Goal: Task Accomplishment & Management: Use online tool/utility

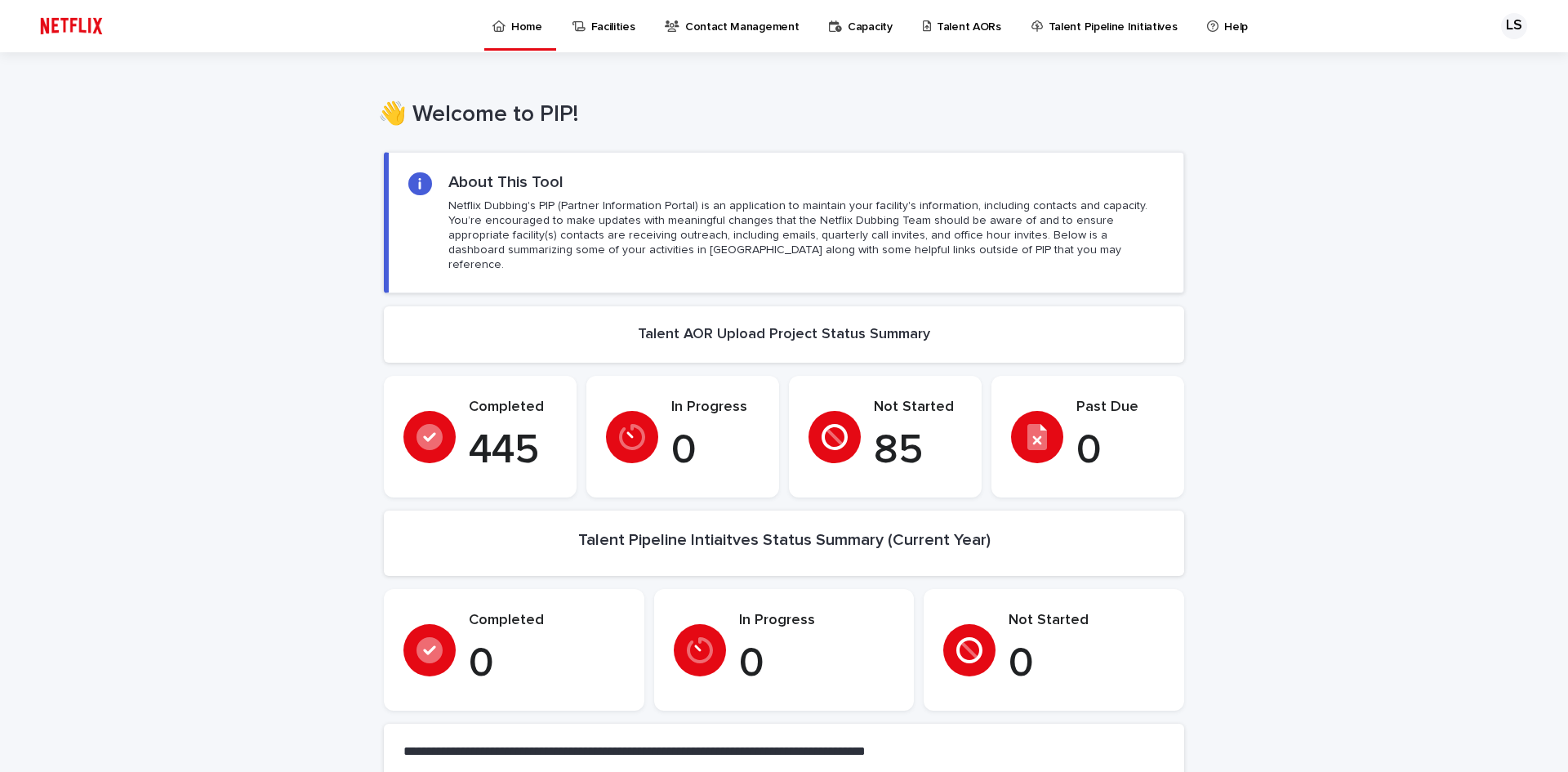
click at [1068, 23] on p "Talent Pipeline Initiatives" at bounding box center [1113, 17] width 129 height 35
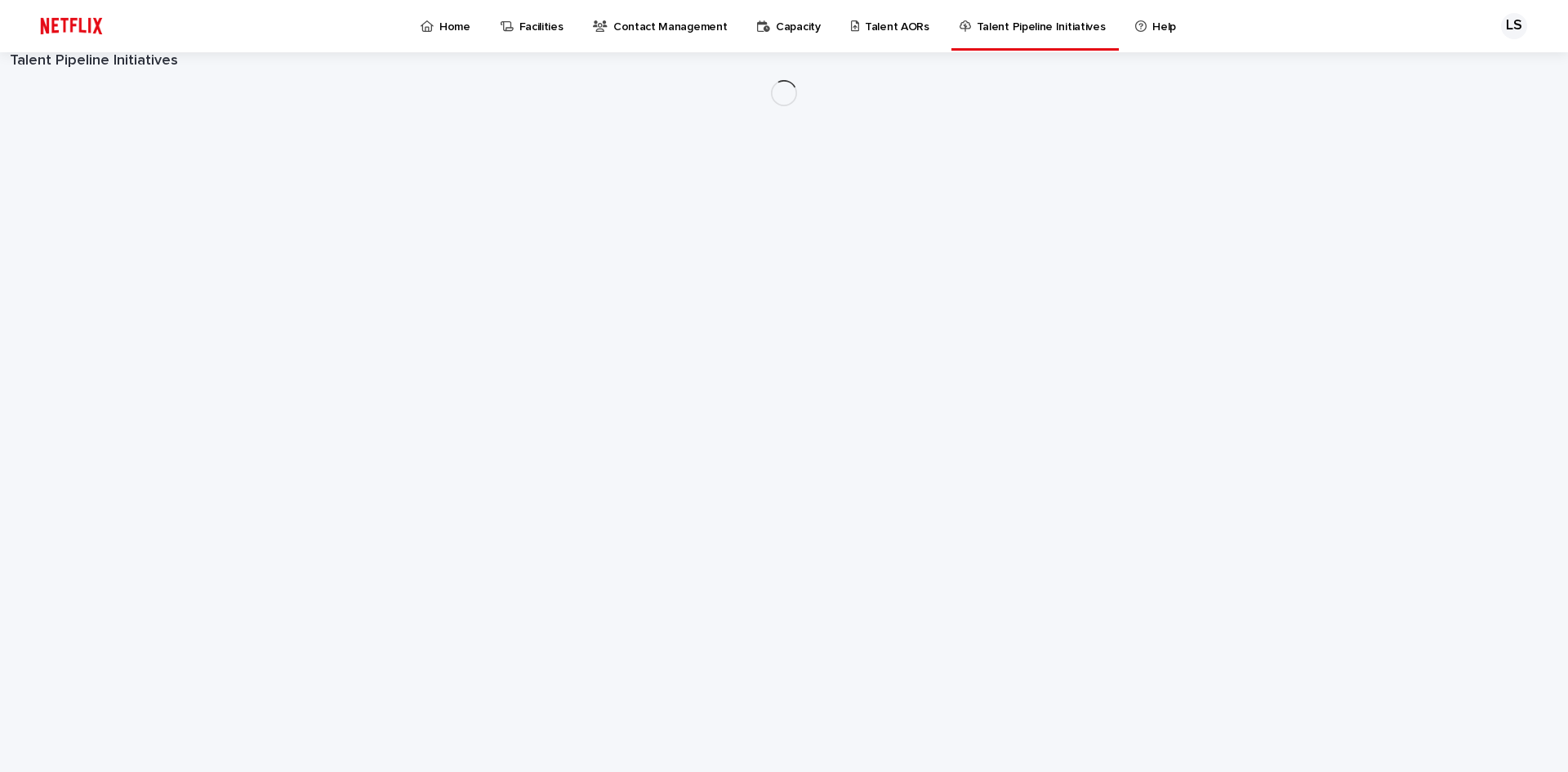
click at [865, 21] on p "Talent AORs" at bounding box center [897, 17] width 64 height 35
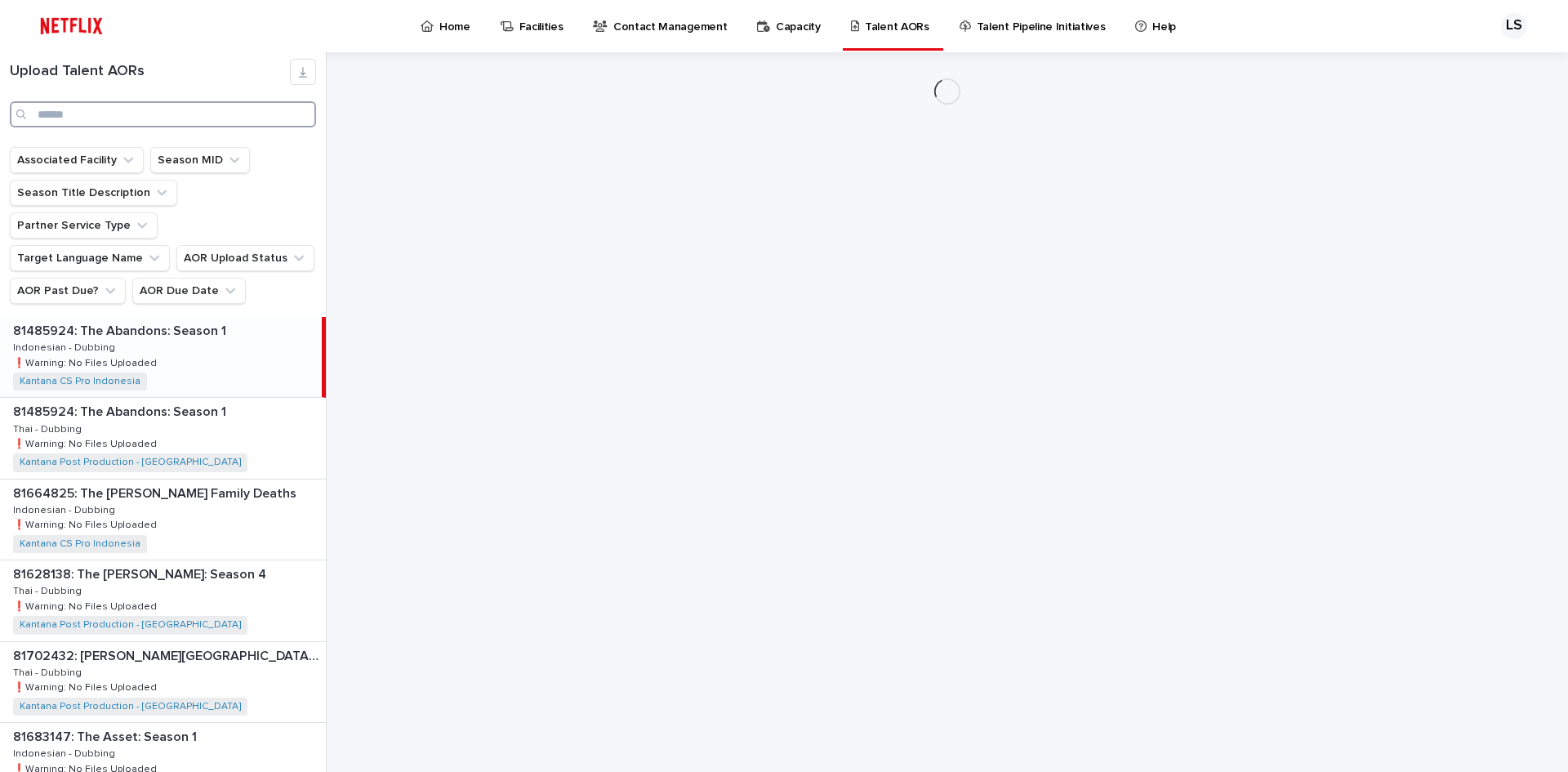
click at [164, 120] on input "Search" at bounding box center [163, 114] width 306 height 26
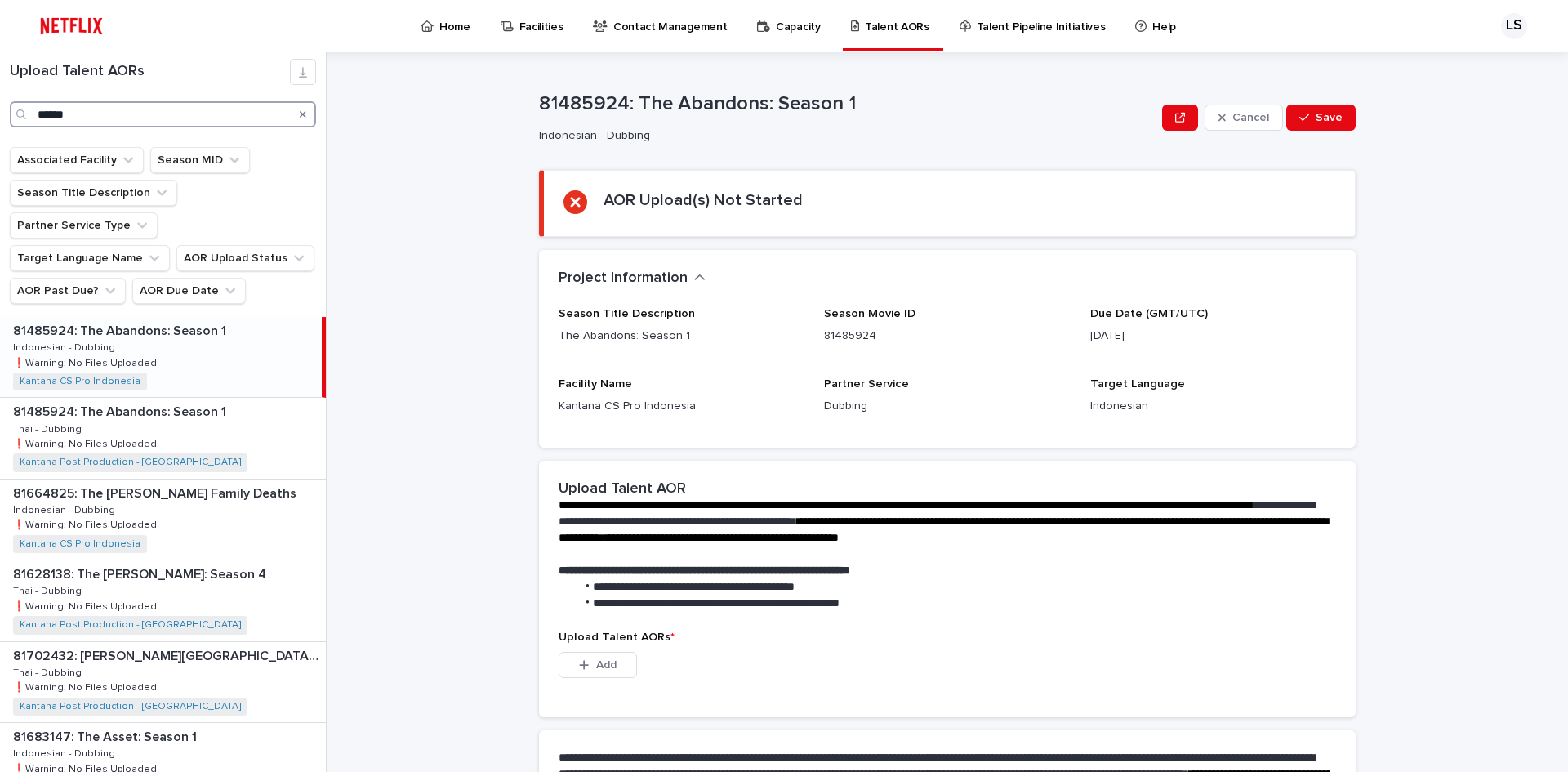
type input "******"
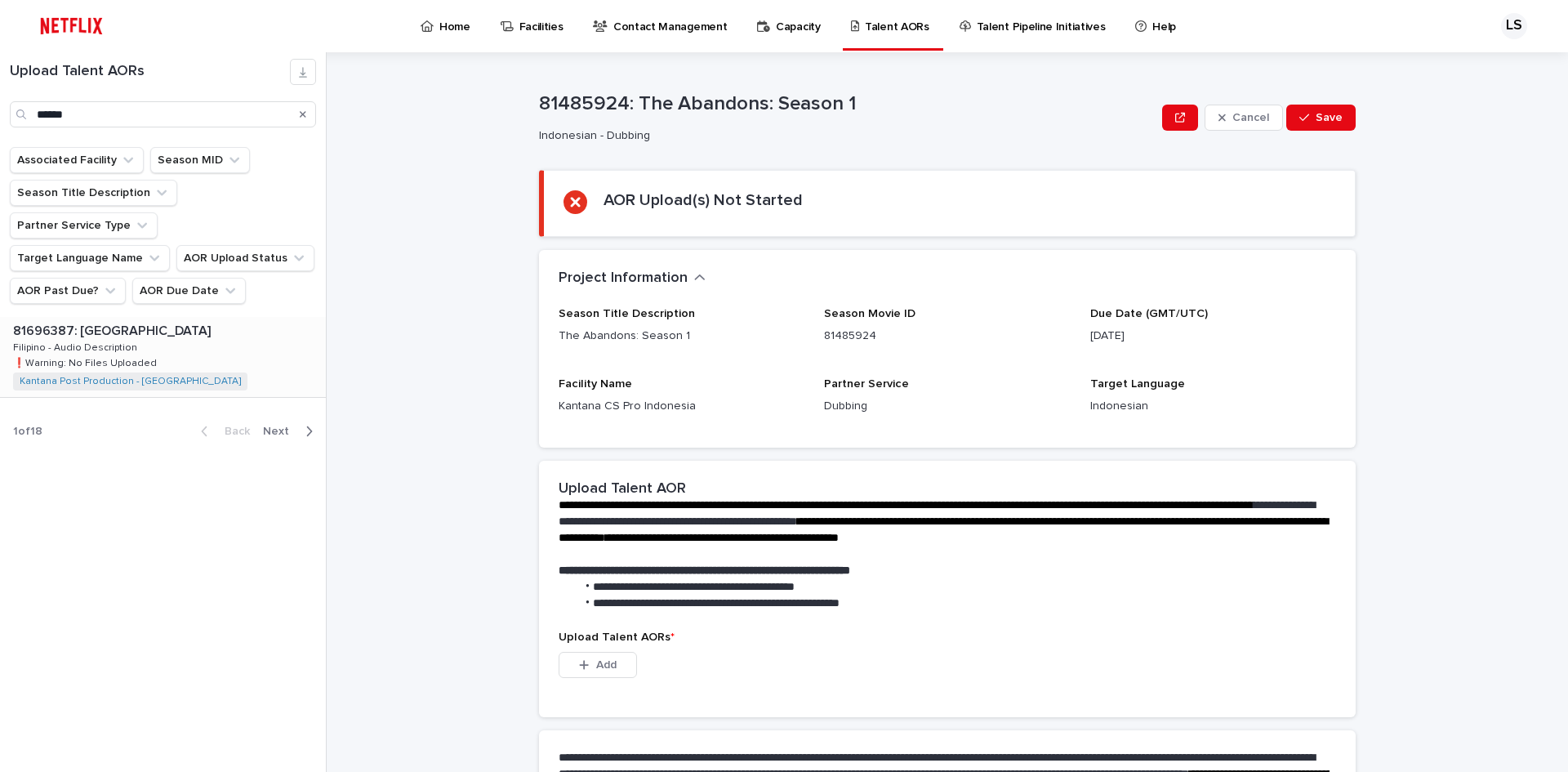
click at [209, 330] on div "81696387: Kontrabida Academy 81696387: Kontrabida Academy Filipino - Audio Desc…" at bounding box center [163, 357] width 326 height 80
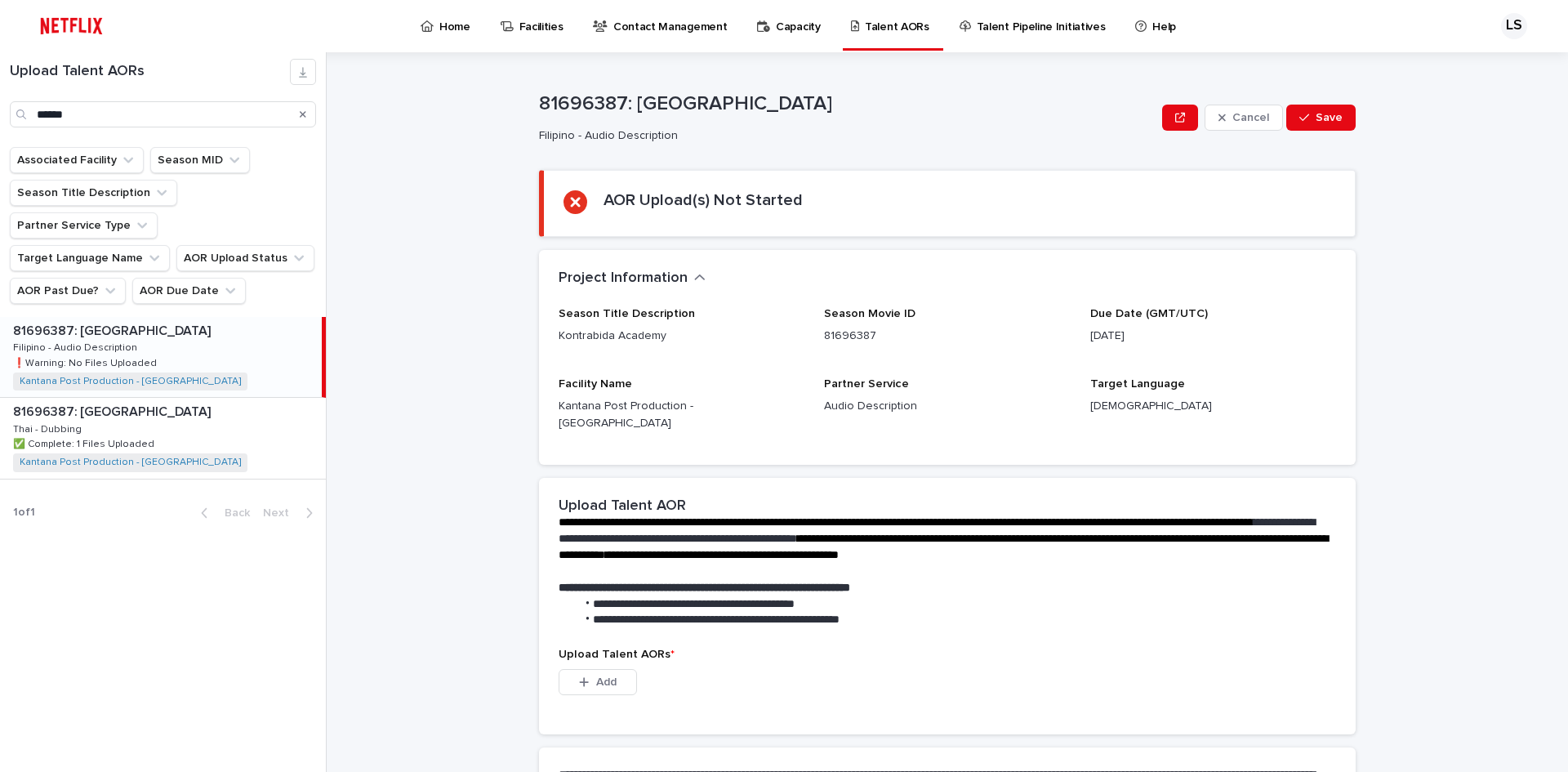
click at [206, 346] on div "81696387: Kontrabida Academy 81696387: Kontrabida Academy Filipino - Audio Desc…" at bounding box center [160, 357] width 321 height 80
click at [255, 317] on div "81696387: Kontrabida Academy 81696387: Kontrabida Academy Filipino - Audio Desc…" at bounding box center [160, 357] width 321 height 80
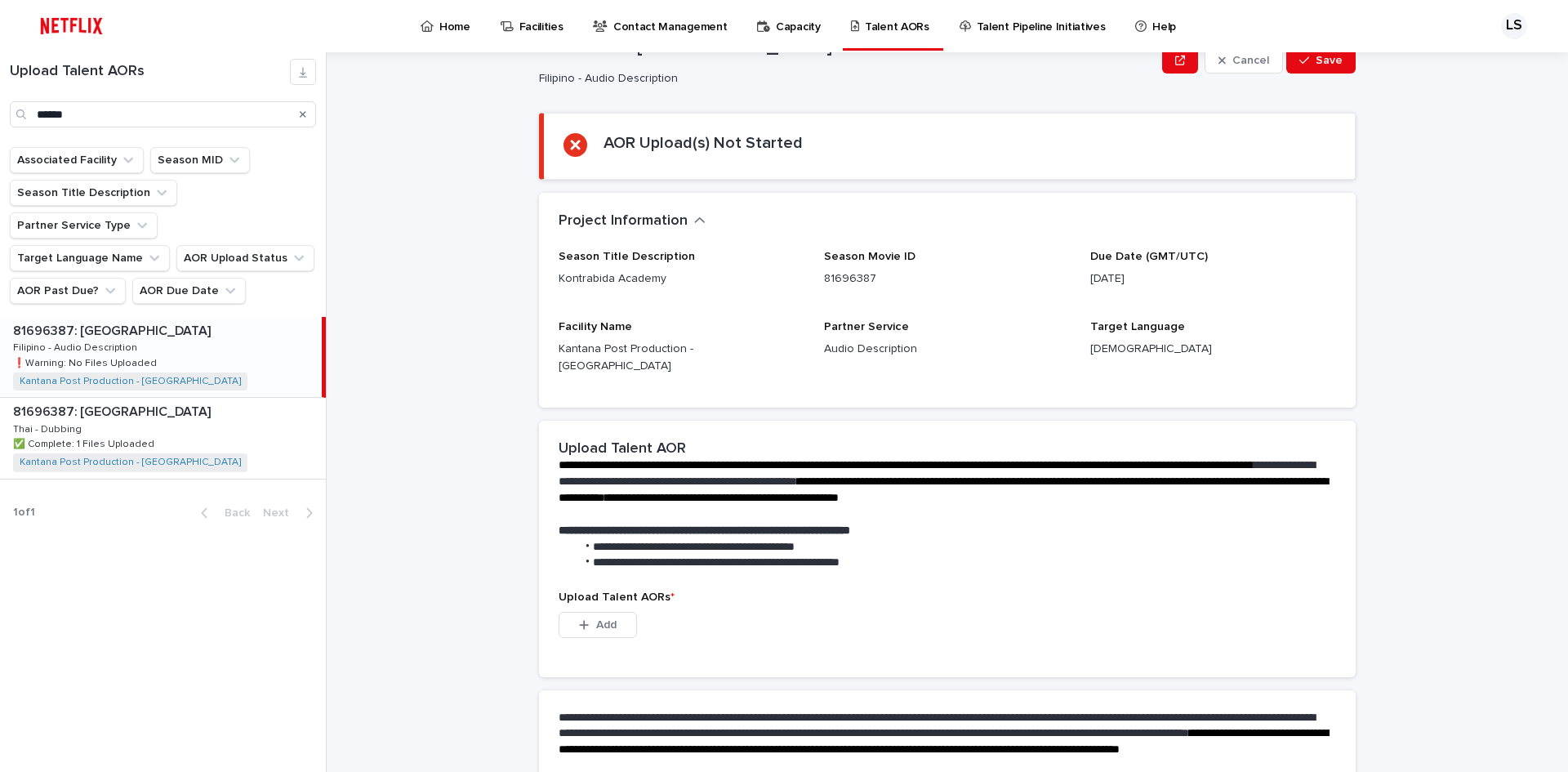
scroll to position [82, 0]
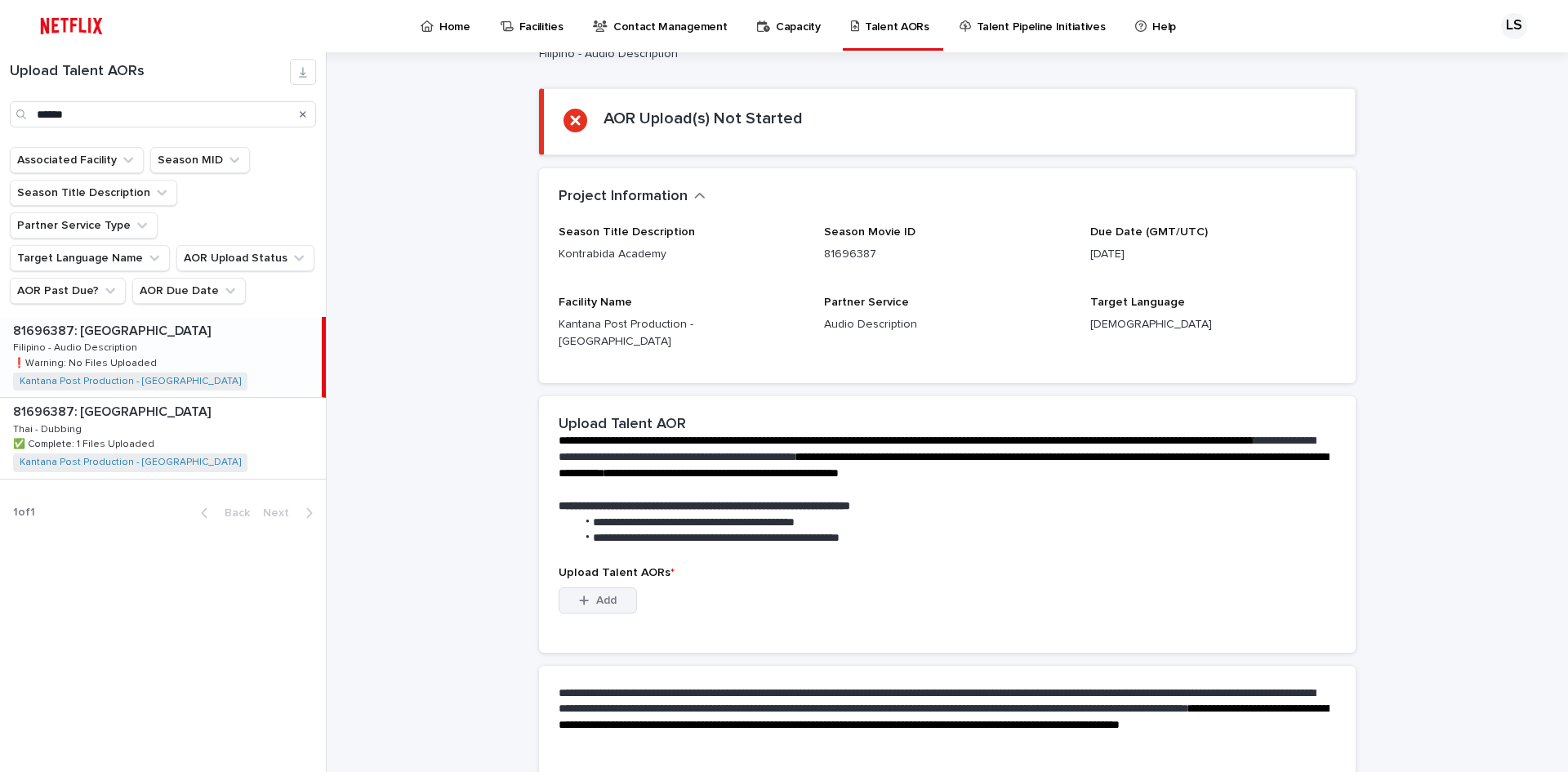
click at [595, 591] on button "Add" at bounding box center [597, 600] width 78 height 26
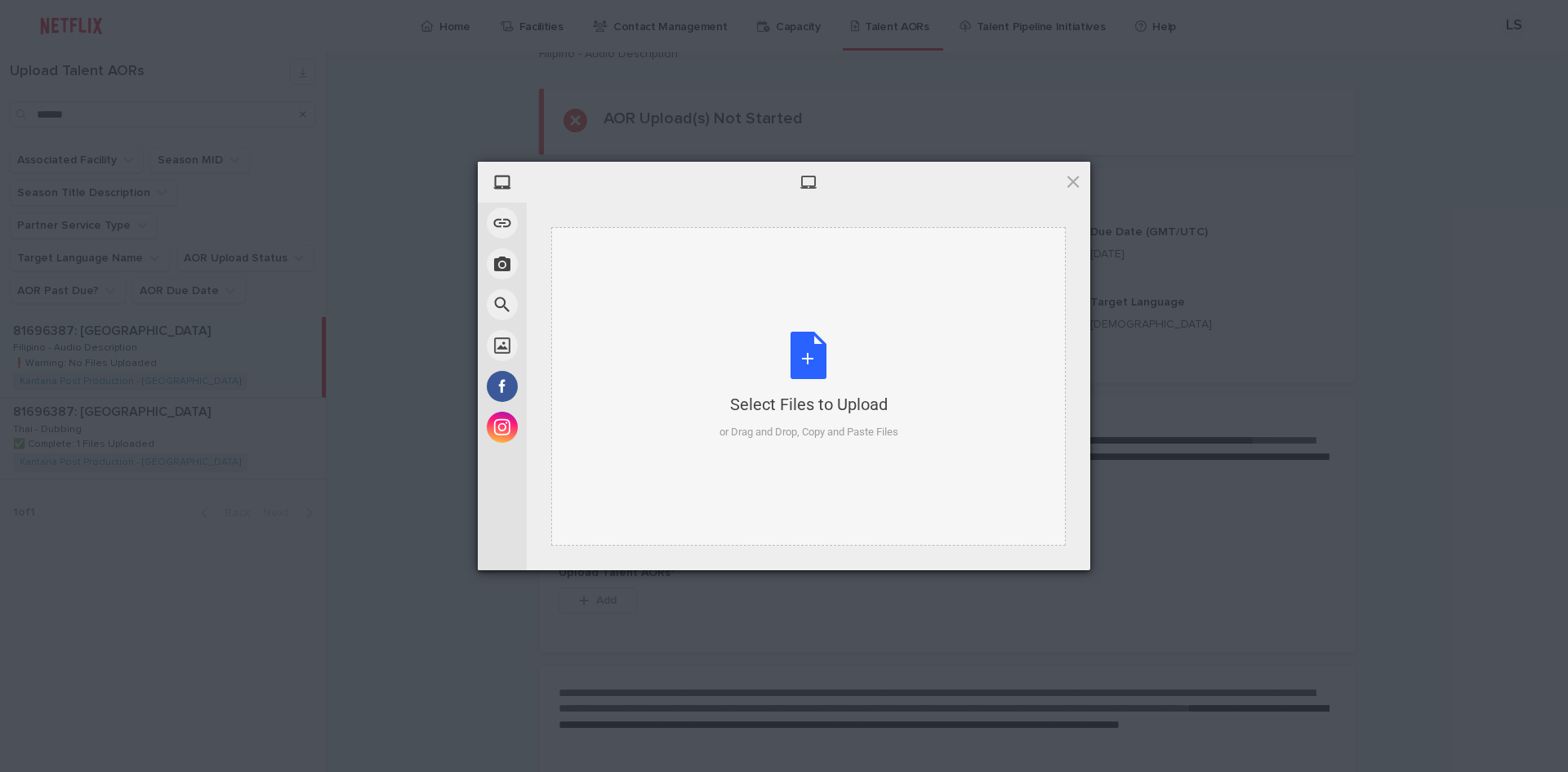
click at [786, 357] on div "Select Files to Upload or Drag and Drop, Copy and Paste Files" at bounding box center [809, 386] width 179 height 109
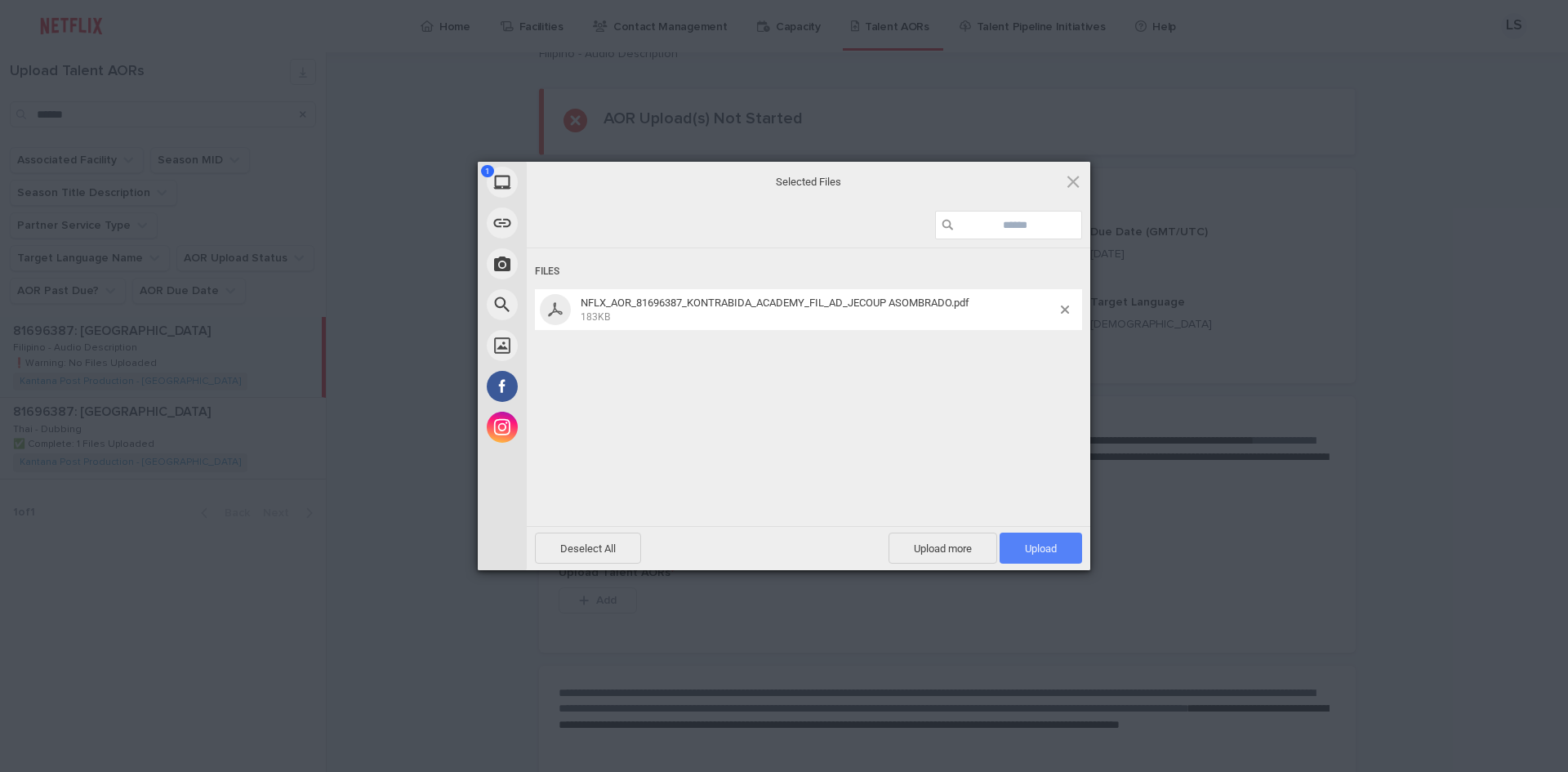
click at [1041, 541] on span "Upload 1" at bounding box center [1041, 548] width 83 height 31
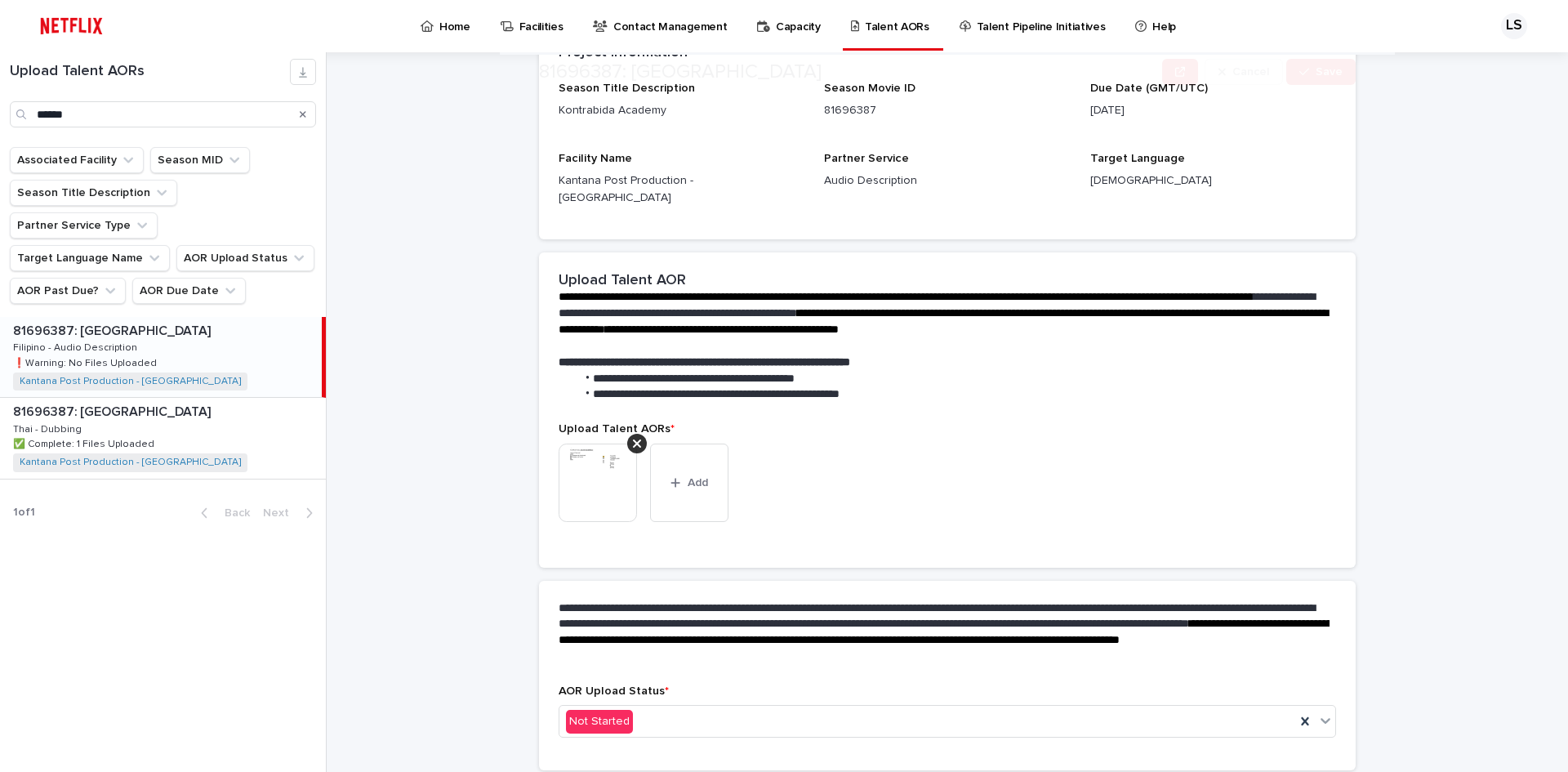
scroll to position [186, 0]
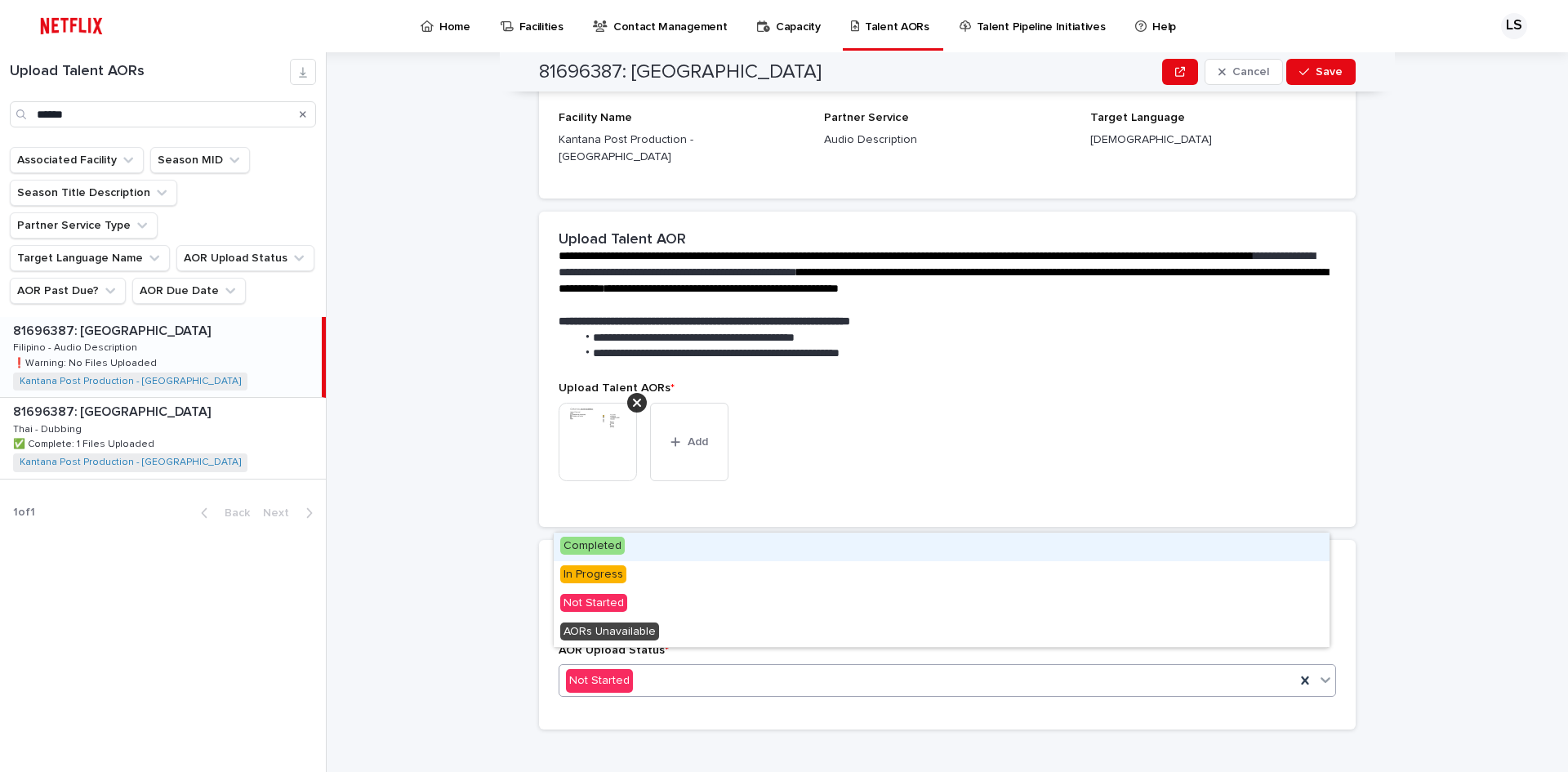
click at [739, 667] on div "Not Started" at bounding box center [927, 681] width 736 height 27
click at [661, 552] on div "Completed" at bounding box center [941, 547] width 776 height 29
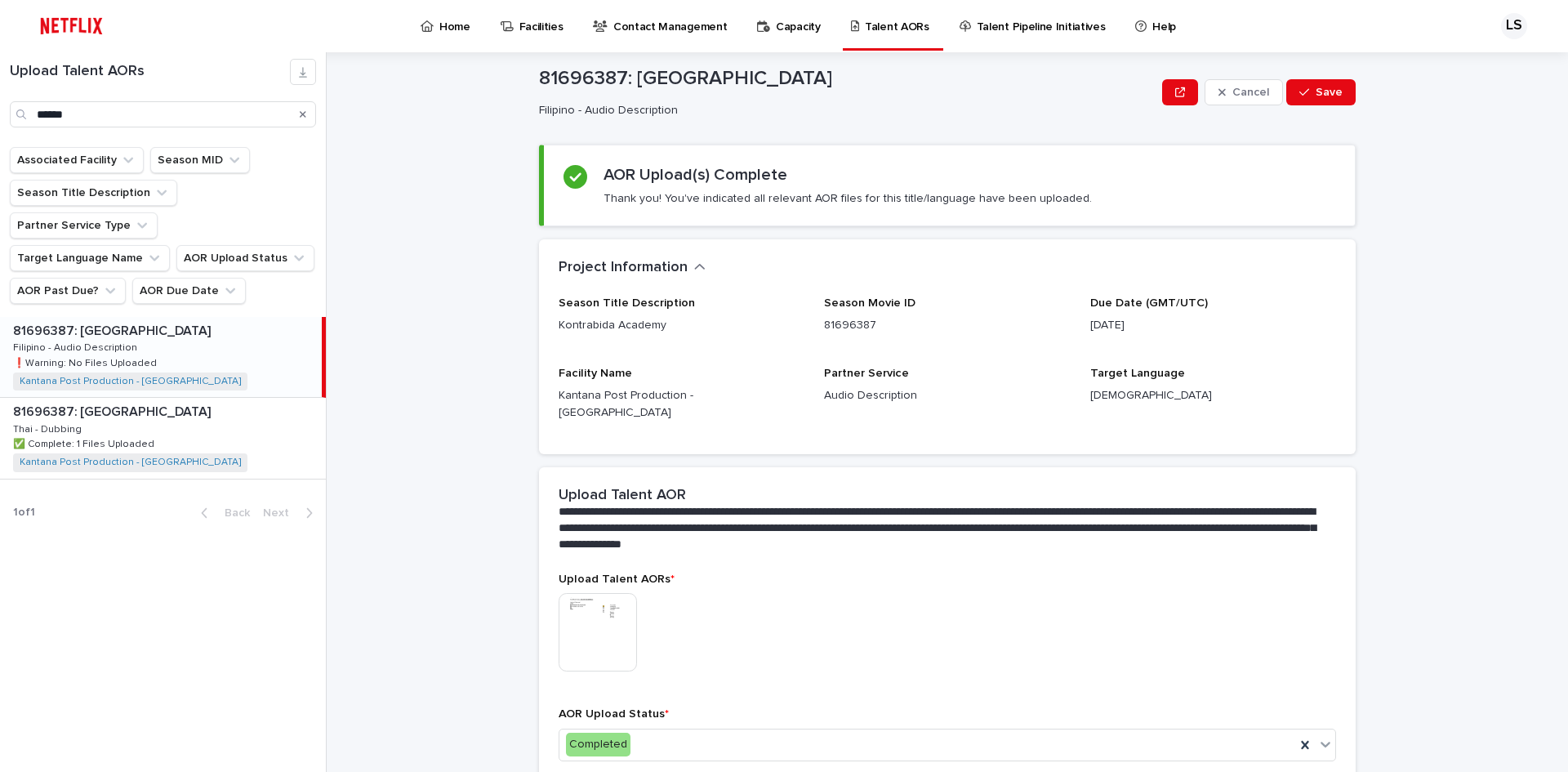
scroll to position [0, 0]
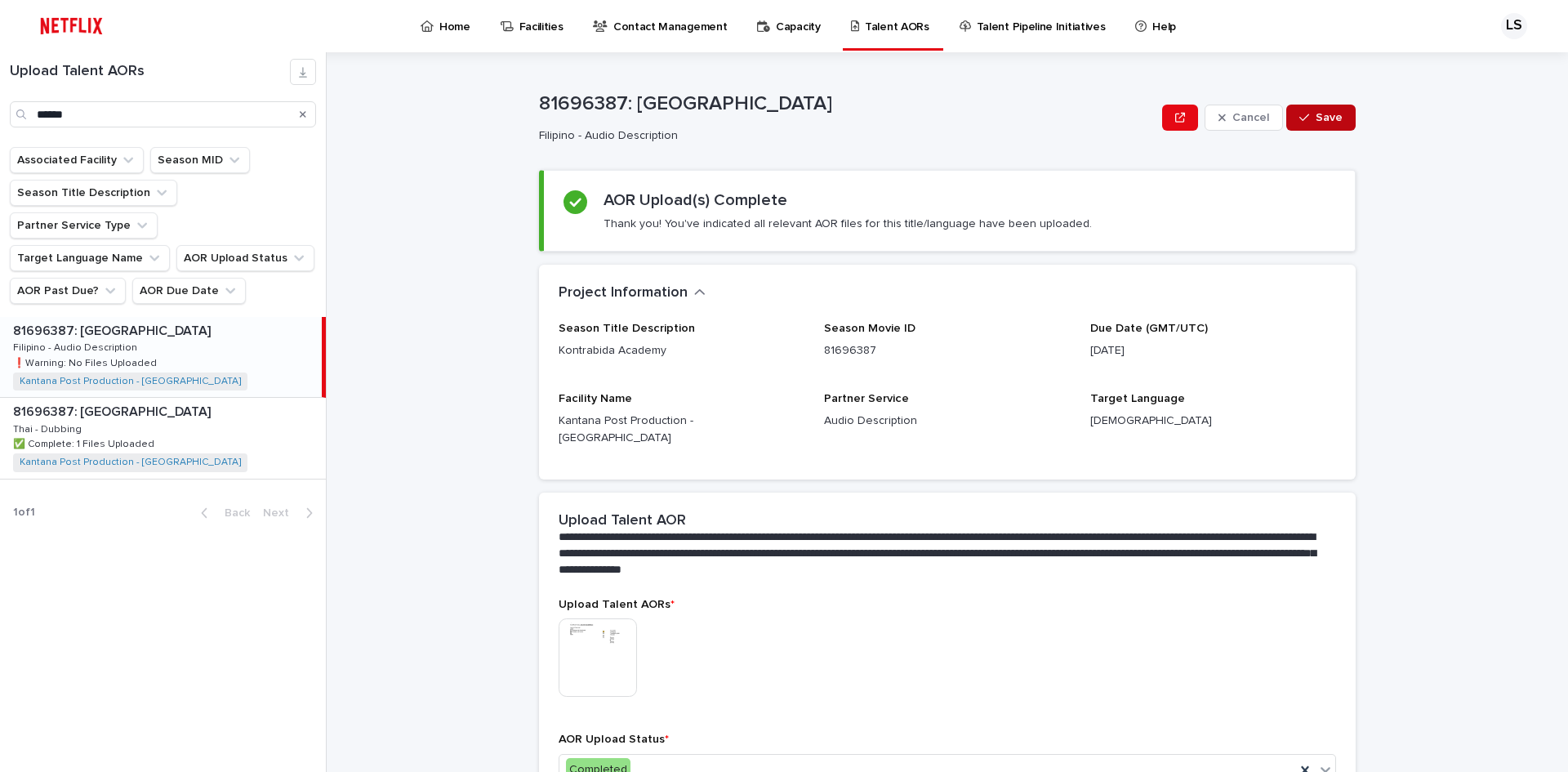
click at [1325, 115] on span "Save" at bounding box center [1329, 118] width 27 height 12
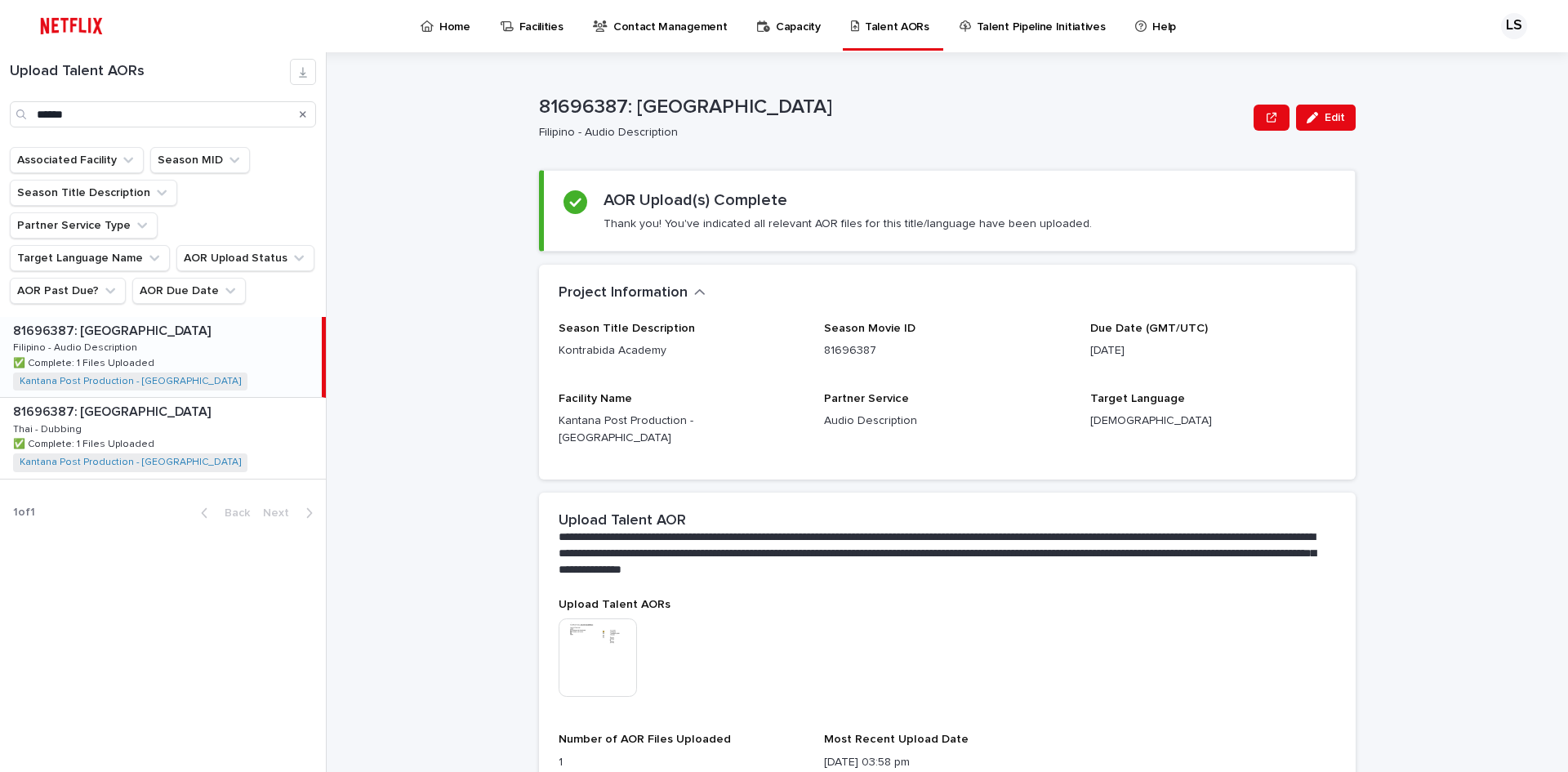
click at [304, 115] on icon "Search" at bounding box center [303, 115] width 7 height 10
